Goal: Find specific page/section: Find specific page/section

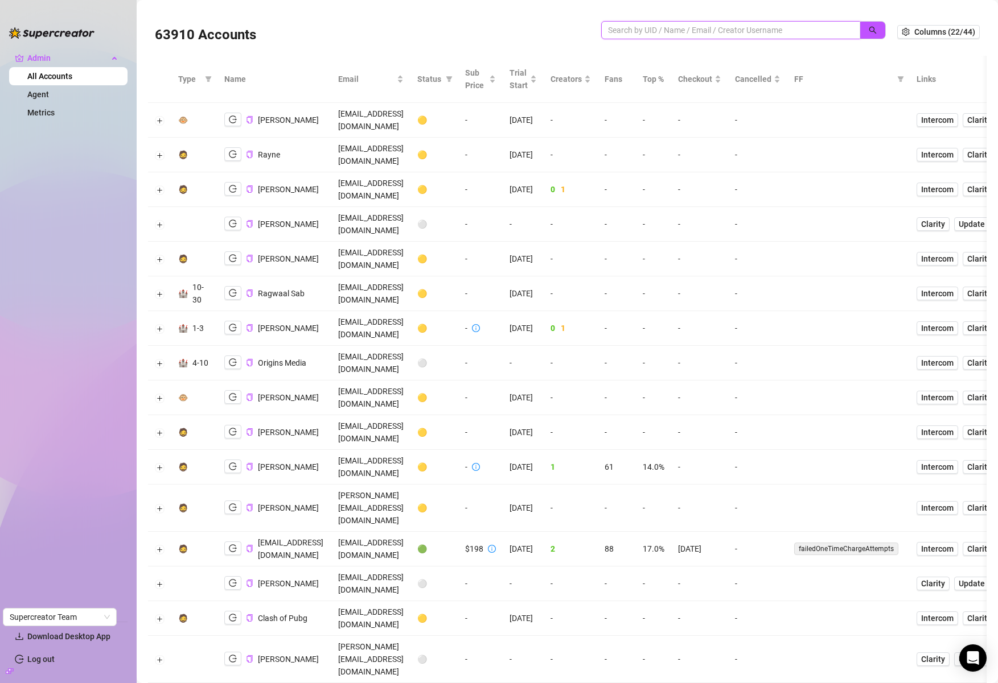
click at [668, 24] on input "search" at bounding box center [726, 30] width 236 height 13
type input "[PERSON_NAME]"
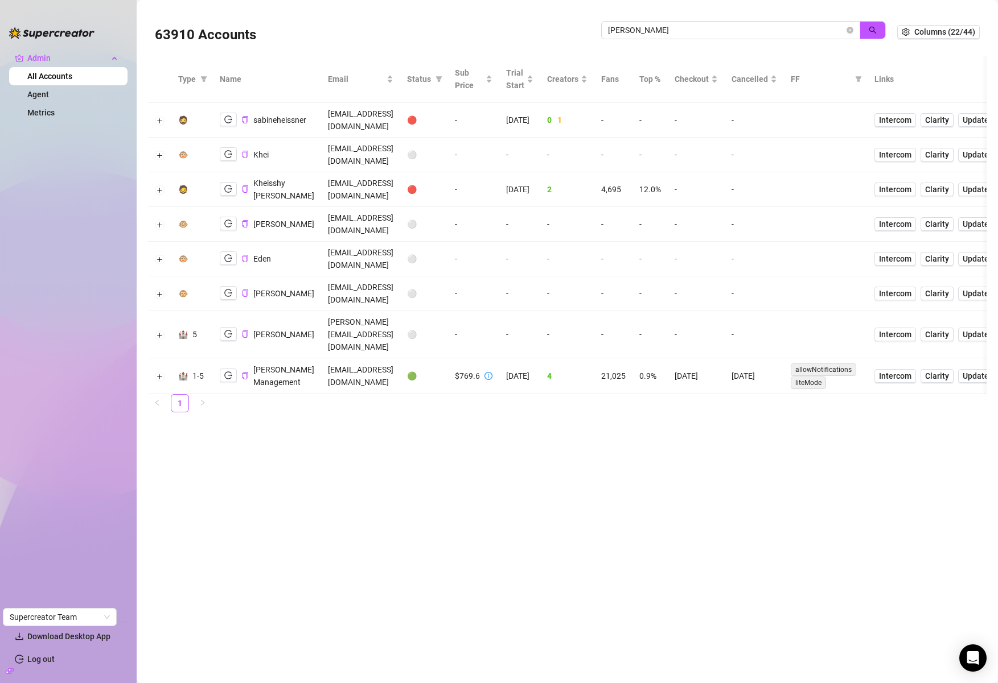
click at [761, 450] on main "63910 Accounts [PERSON_NAME] Columns (22/44) Type Name Email Status Sub Price T…" at bounding box center [567, 341] width 861 height 683
click at [157, 372] on button "Expand row" at bounding box center [159, 376] width 9 height 9
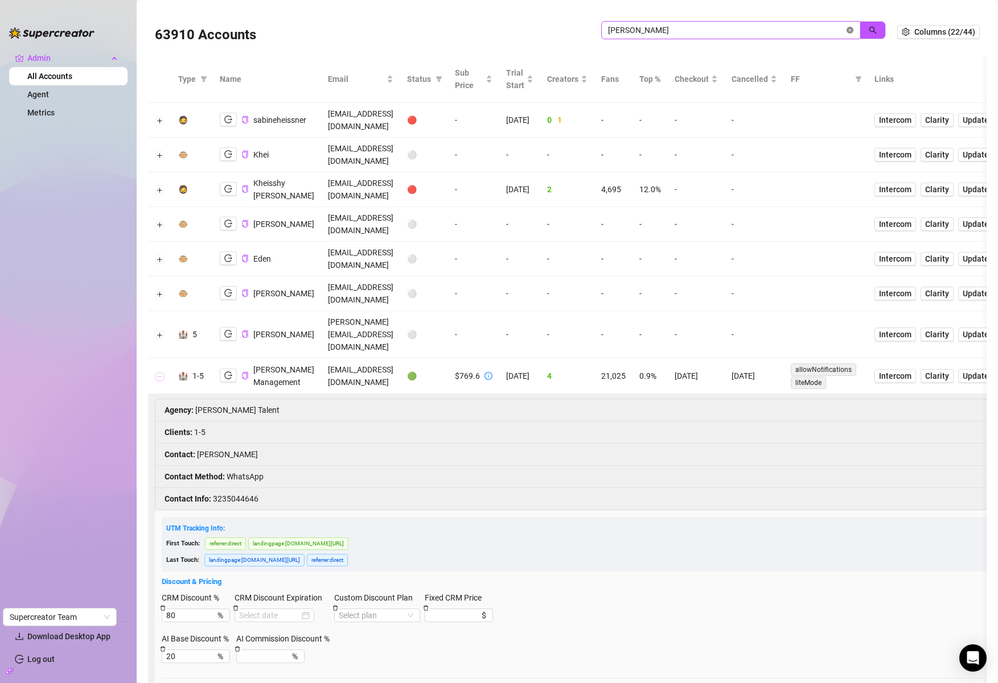
click at [846, 30] on icon "close-circle" at bounding box center [849, 30] width 7 height 7
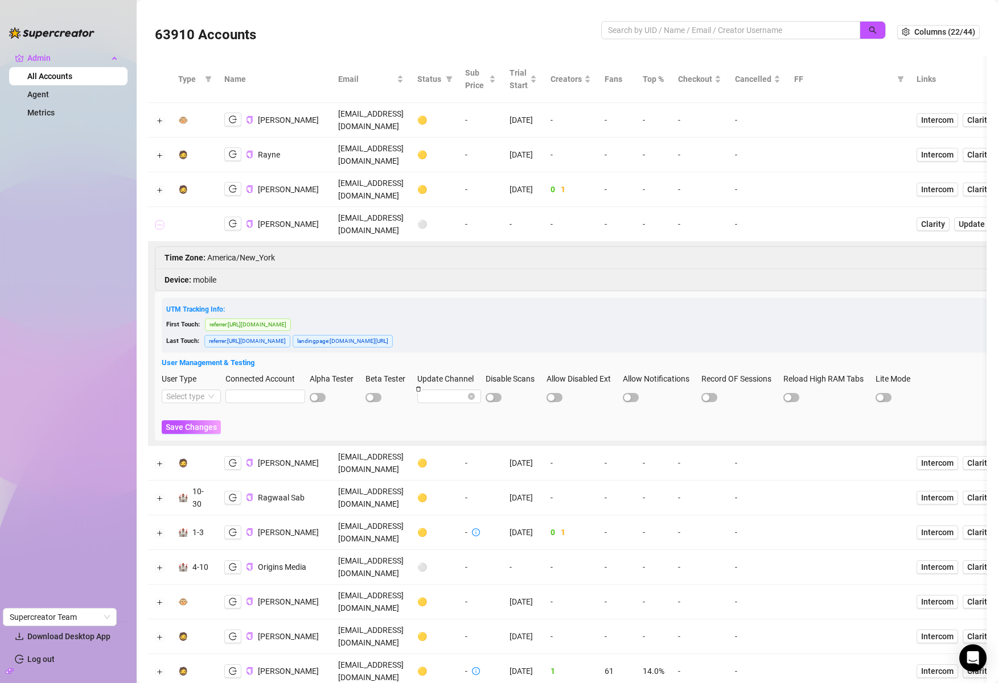
drag, startPoint x: 159, startPoint y: 184, endPoint x: 160, endPoint y: 176, distance: 7.6
click at [159, 220] on button "Collapse row" at bounding box center [159, 224] width 9 height 9
